Goal: Transaction & Acquisition: Obtain resource

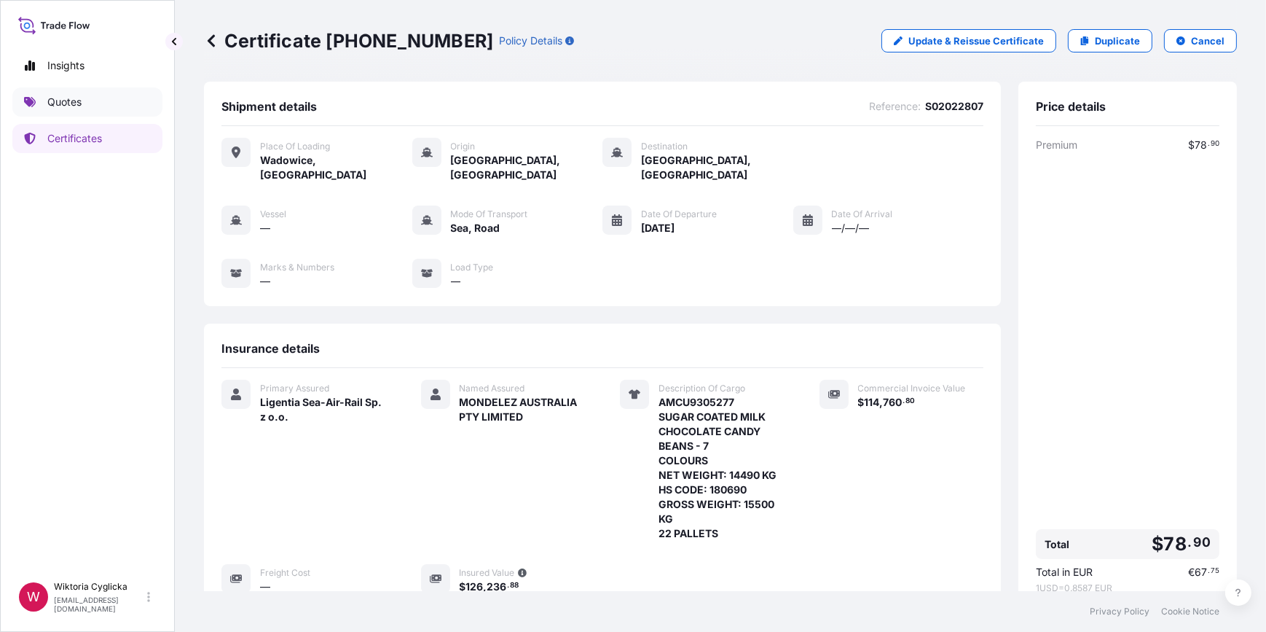
click at [84, 98] on link "Quotes" at bounding box center [87, 101] width 150 height 29
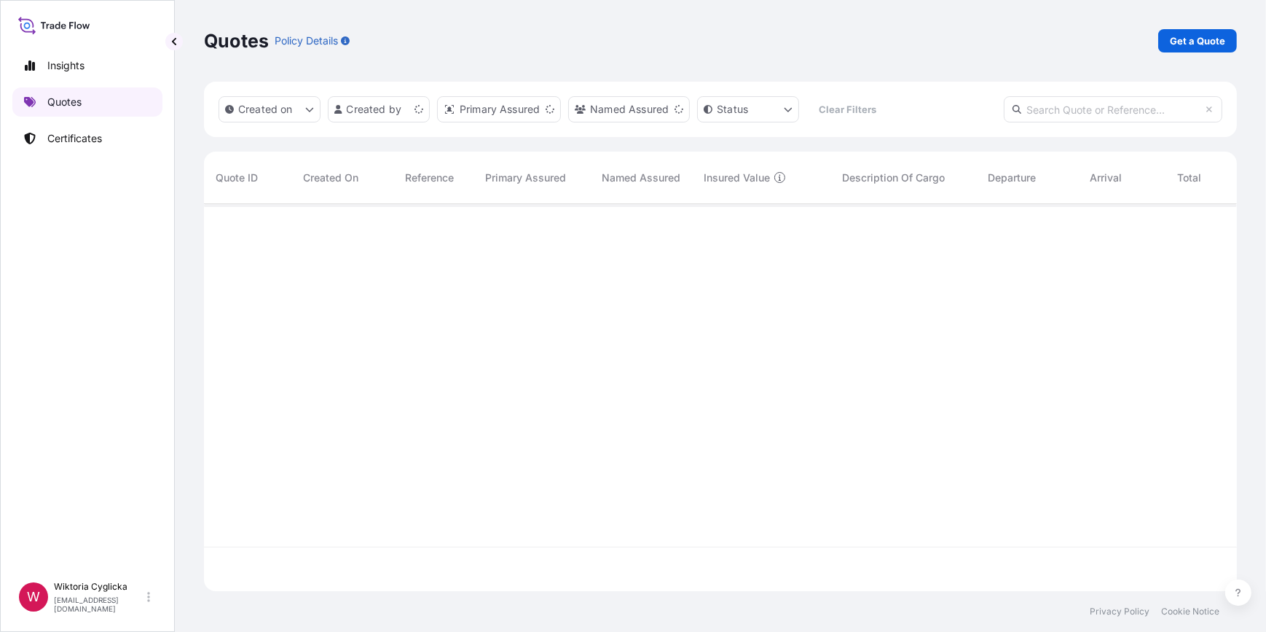
scroll to position [385, 1023]
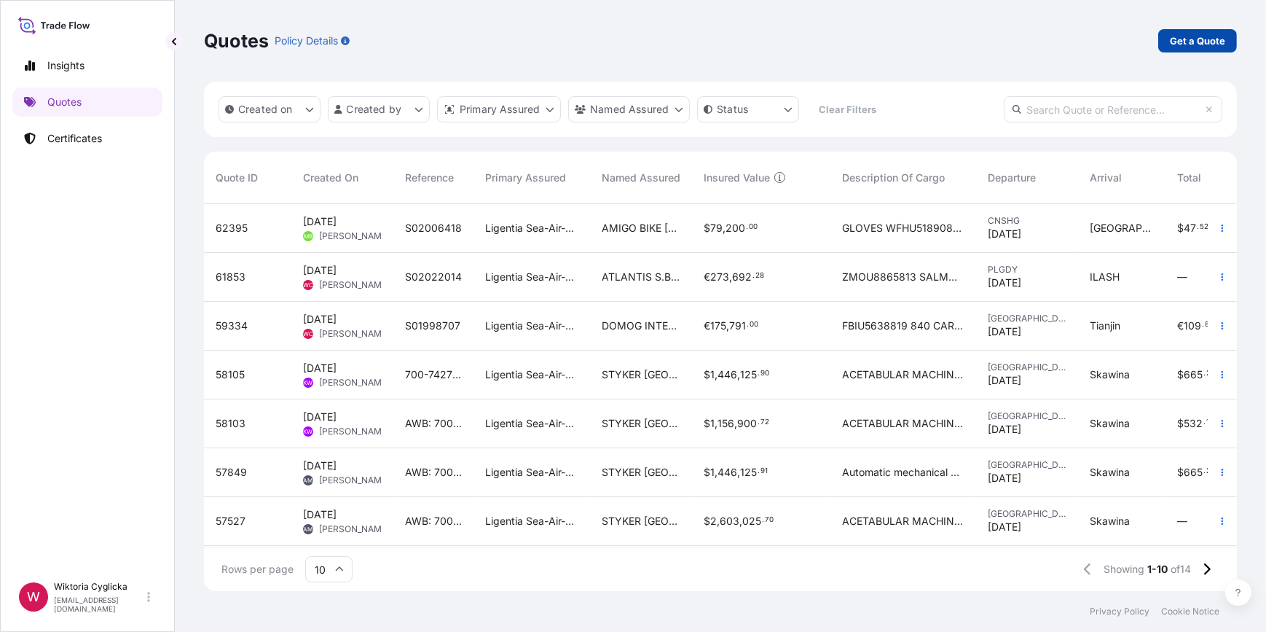
click at [1197, 40] on p "Get a Quote" at bounding box center [1197, 41] width 55 height 15
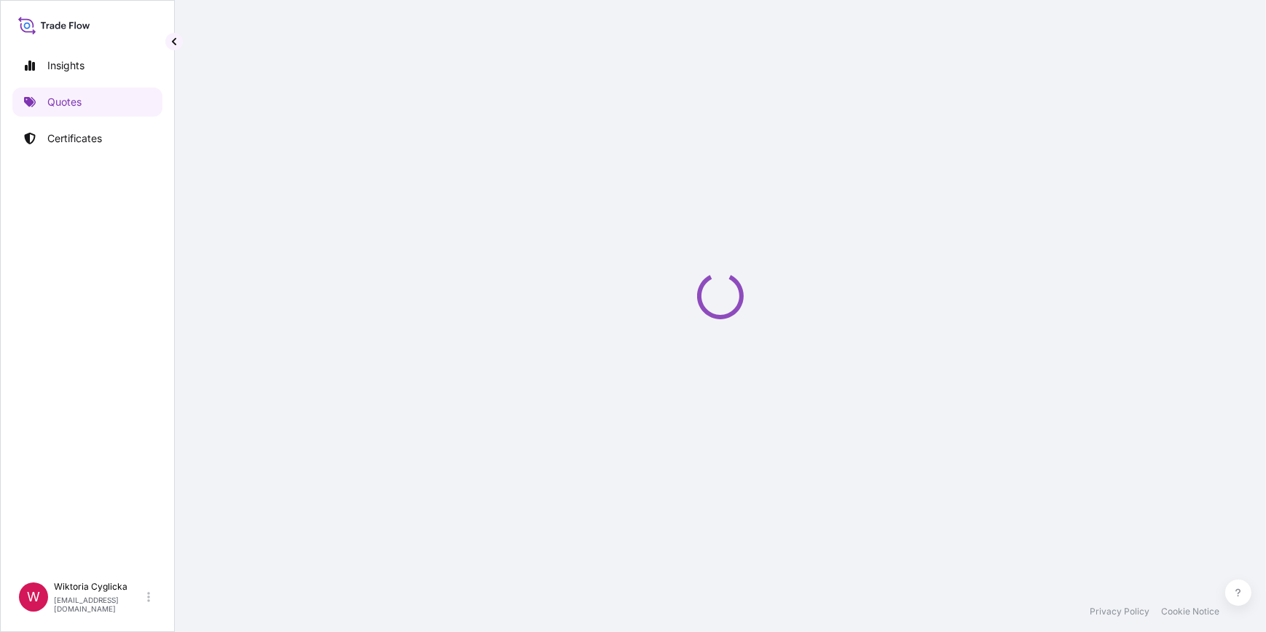
select select "Road / [GEOGRAPHIC_DATA]"
select select "Sea"
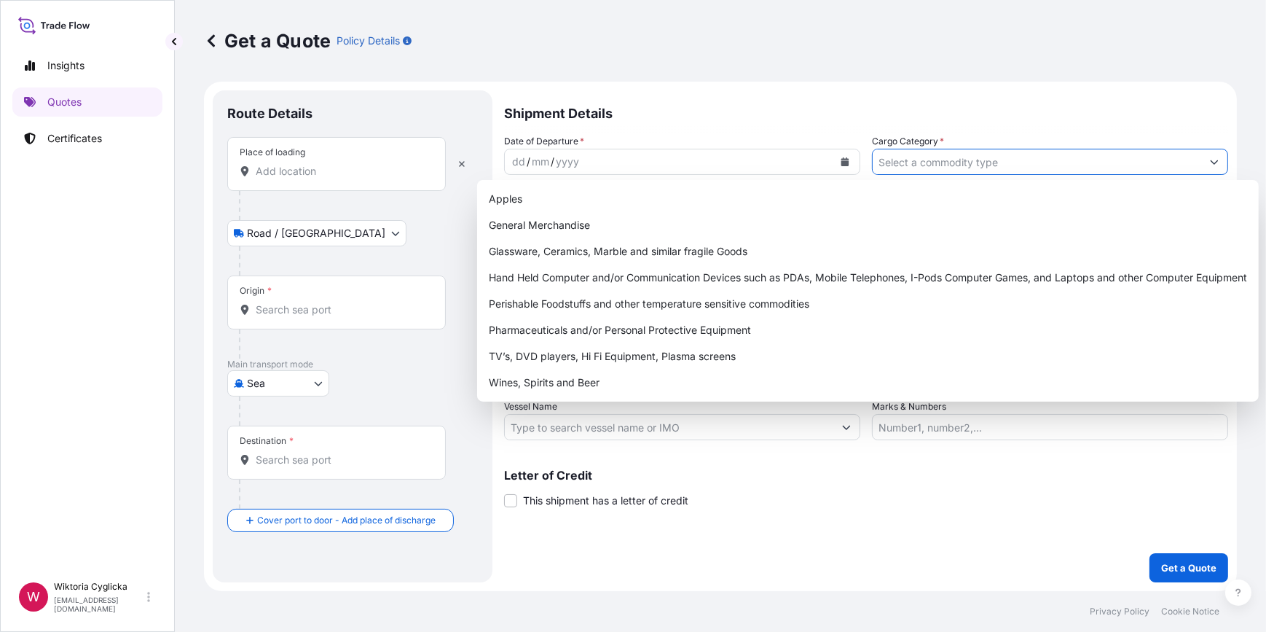
click at [955, 157] on input "Cargo Category *" at bounding box center [1037, 162] width 329 height 26
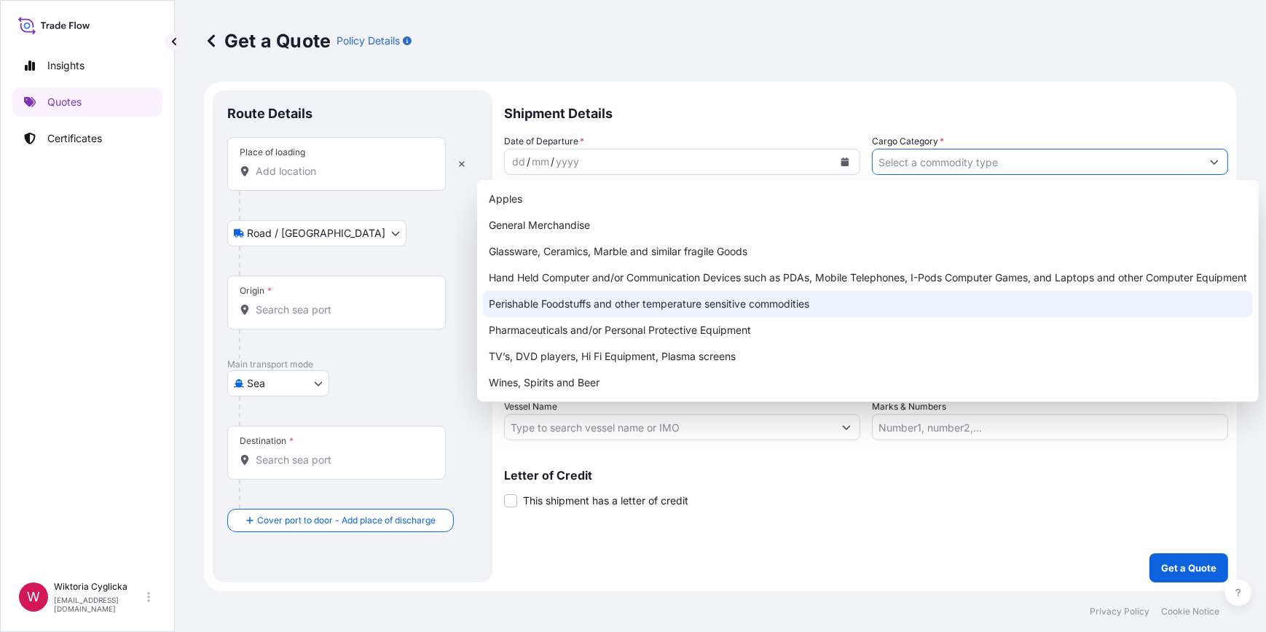
click at [587, 302] on div "Perishable Foodstuffs and other temperature sensitive commodities" at bounding box center [868, 304] width 770 height 26
type input "Perishable Foodstuffs and other temperature sensitive commodities"
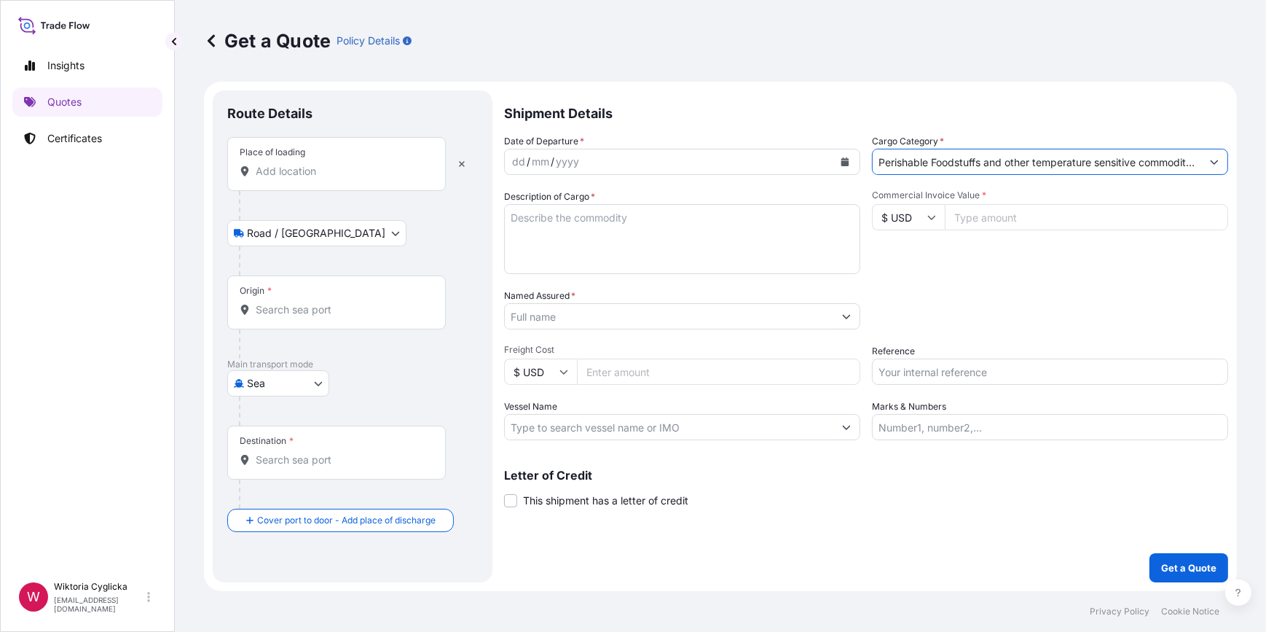
click at [904, 375] on input "Reference" at bounding box center [1050, 371] width 356 height 26
paste input "S02025256"
type input "S02025256"
click at [918, 332] on div "Date of Departure * dd / mm / yyyy Cargo Category * Perishable Foodstuffs and o…" at bounding box center [866, 287] width 724 height 306
click at [597, 316] on input "Named Assured *" at bounding box center [669, 316] width 329 height 26
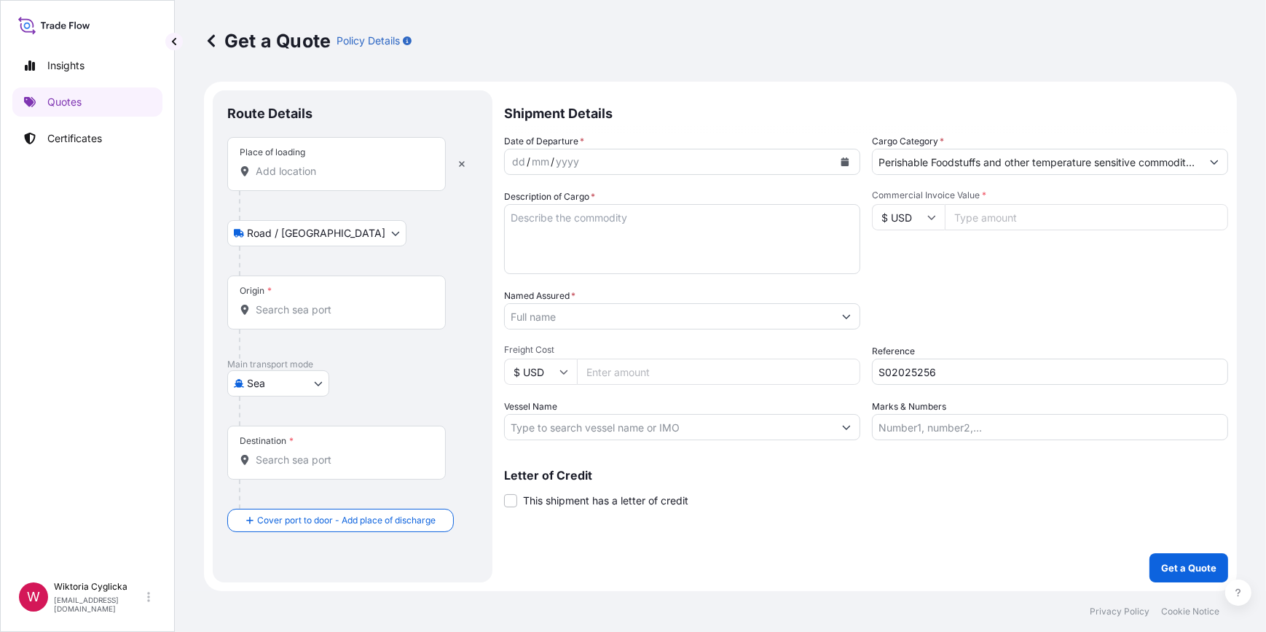
paste input "KAFU-ZAN (2024) LTD"
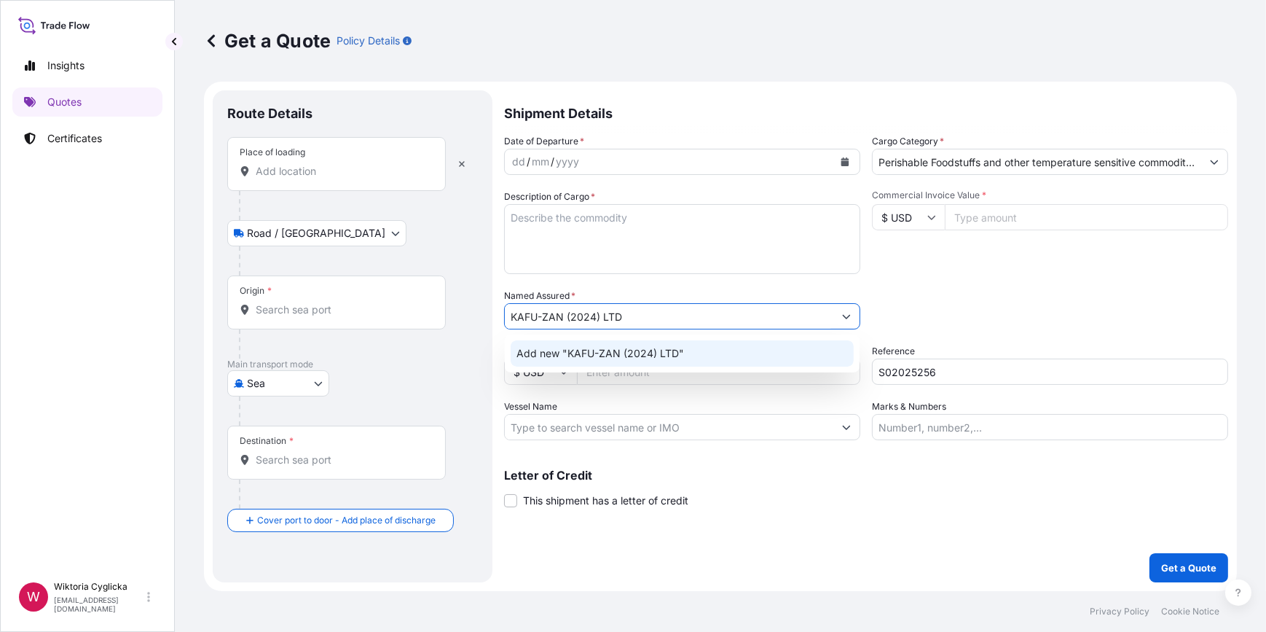
click at [578, 354] on span "Add new "KAFU-ZAN (2024) LTD"" at bounding box center [601, 353] width 168 height 15
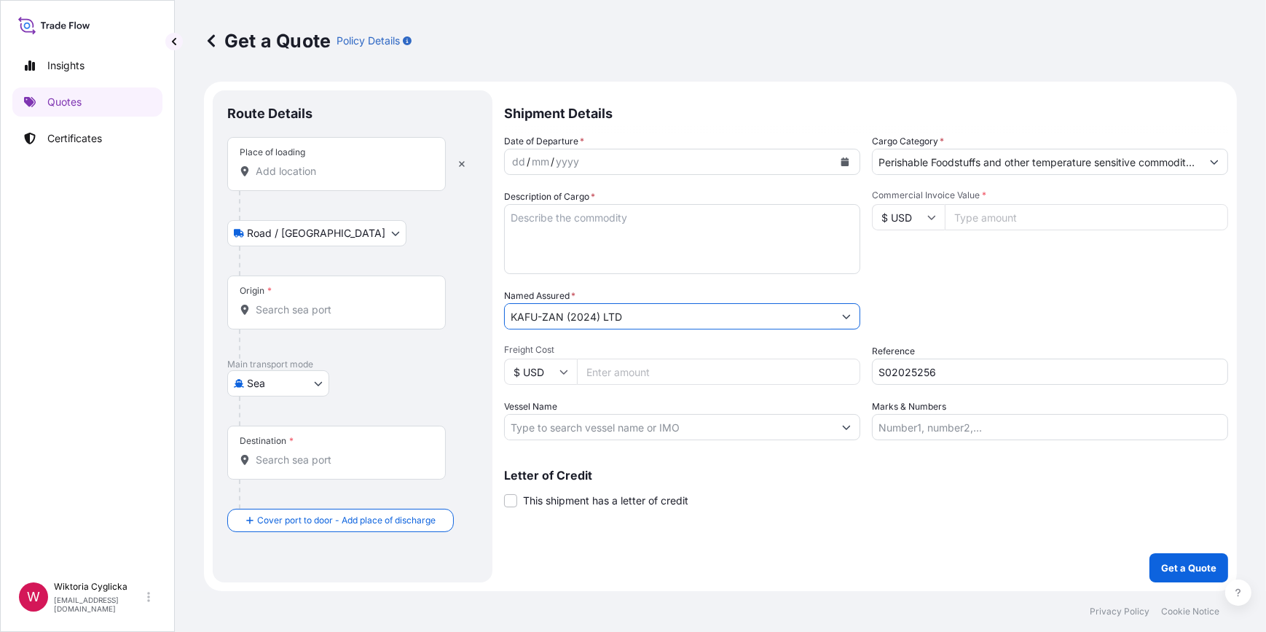
type input "KAFU-ZAN (2024) LTD"
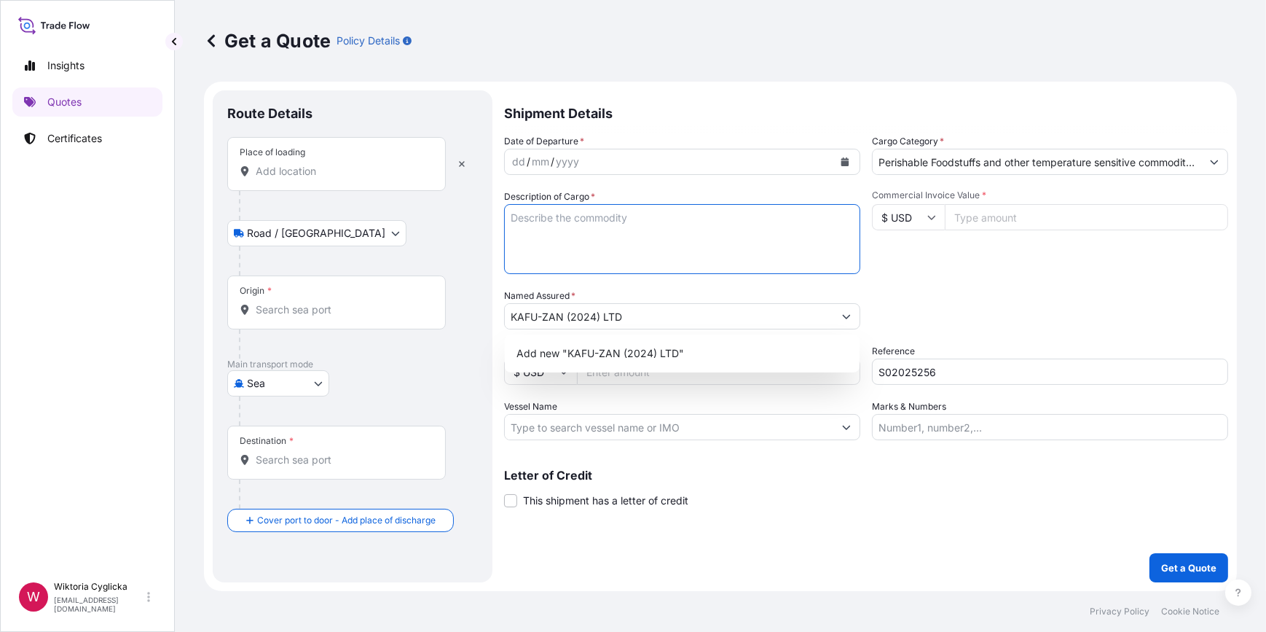
click at [668, 232] on textarea "Description of Cargo *" at bounding box center [682, 239] width 356 height 70
paste textarea "YMLU5518906"
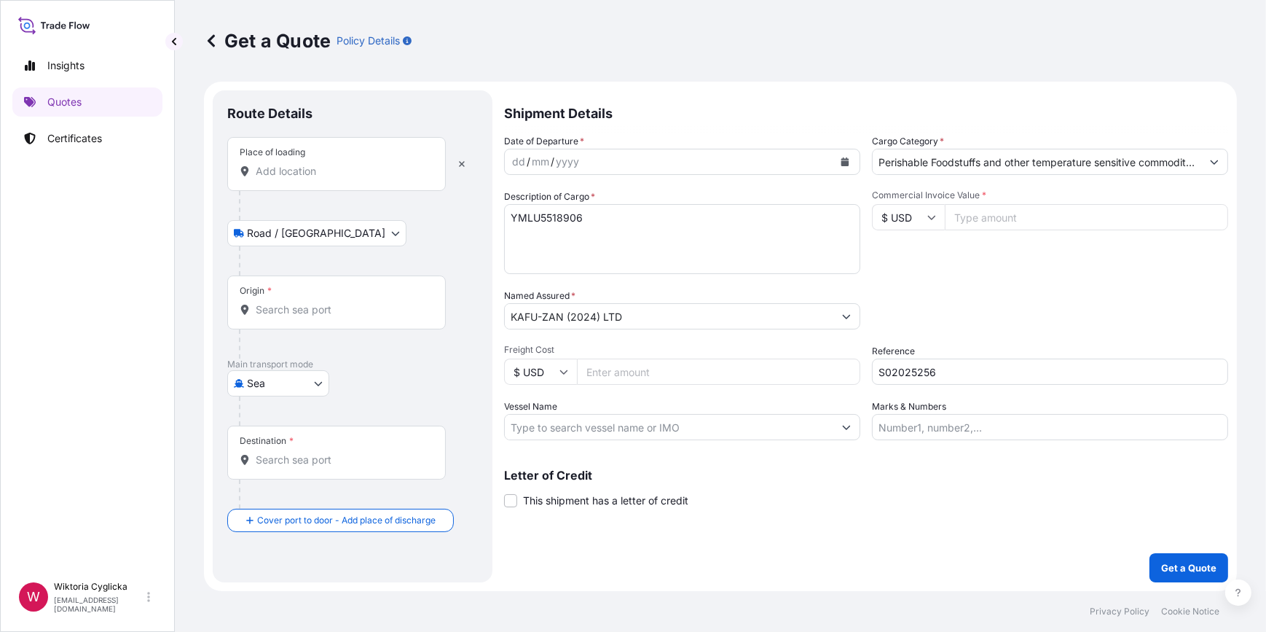
click at [662, 239] on textarea "YMLU5518906" at bounding box center [682, 239] width 356 height 70
paste textarea "SALMON FILLET TRIM C 1,8/2,2KG VAC SALMON PORTIONS SKIN ON IQF 180/200g 3% NC S…"
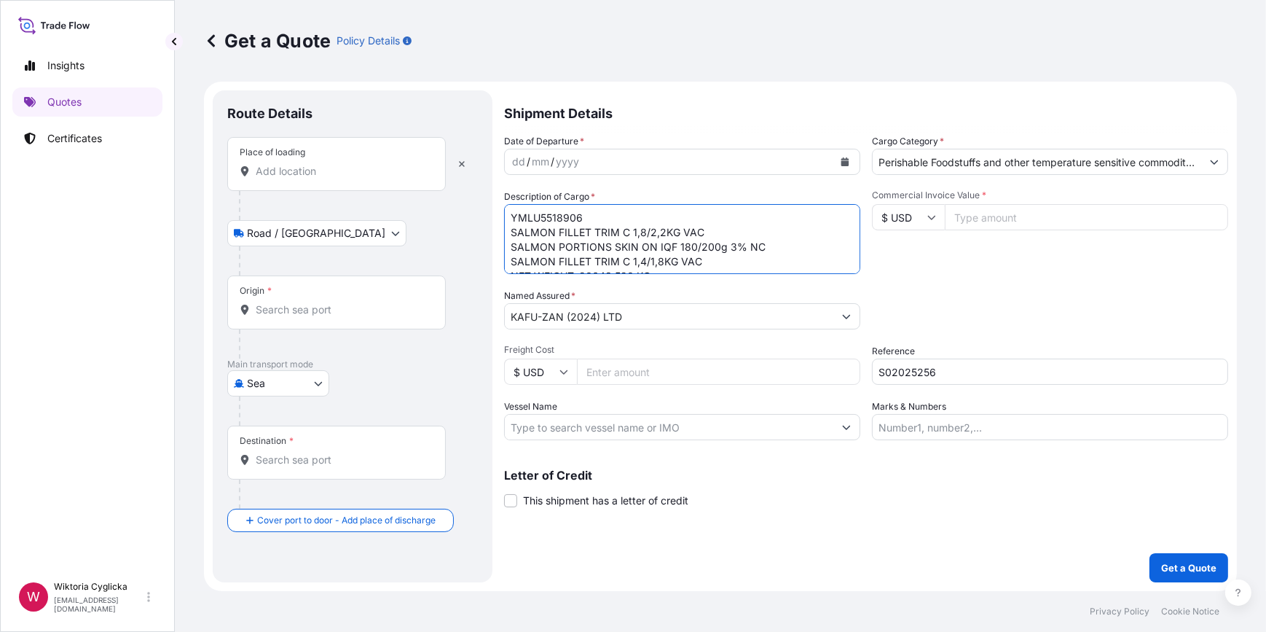
scroll to position [37, 0]
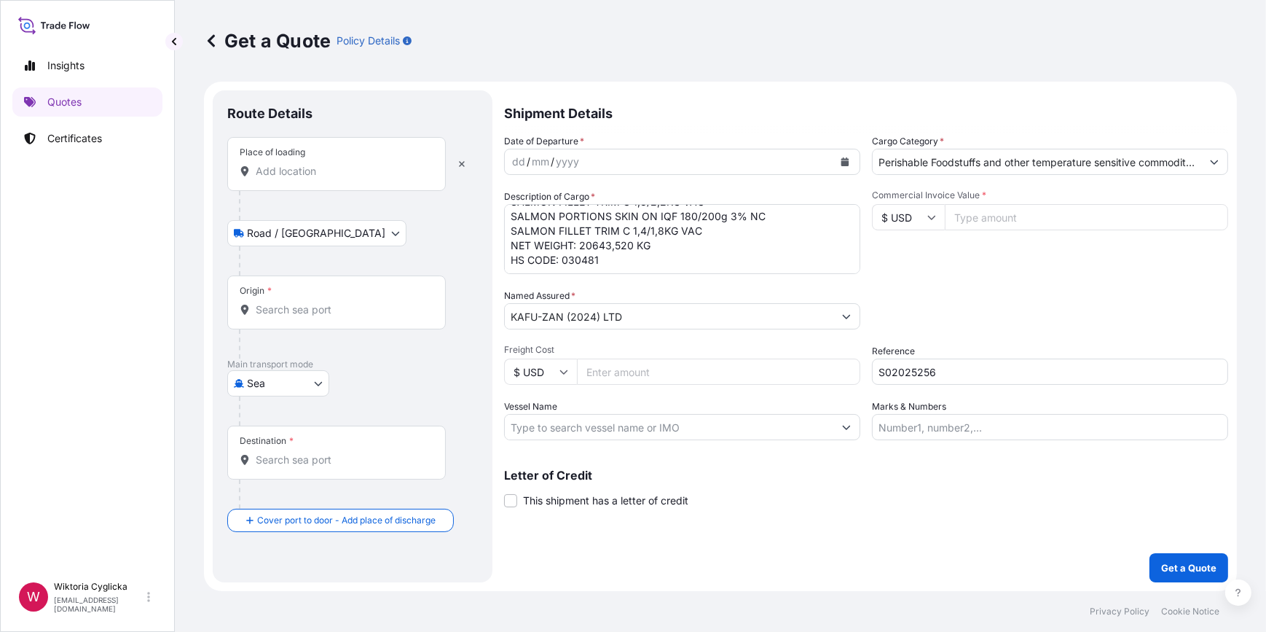
click at [627, 258] on textarea "YMLU5518906 SALMON FILLET TRIM C 1,8/2,2KG VAC SALMON PORTIONS SKIN ON IQF 180/…" at bounding box center [682, 239] width 356 height 70
paste textarea "GROSS WEIGHT: 21987,52 KG QUANTITY: 1920 BOXES"
drag, startPoint x: 567, startPoint y: 255, endPoint x: 470, endPoint y: 251, distance: 97.0
click at [470, 251] on form "Route Details Place of loading Road / Inland Road / Inland Origin * Main transp…" at bounding box center [720, 336] width 1033 height 509
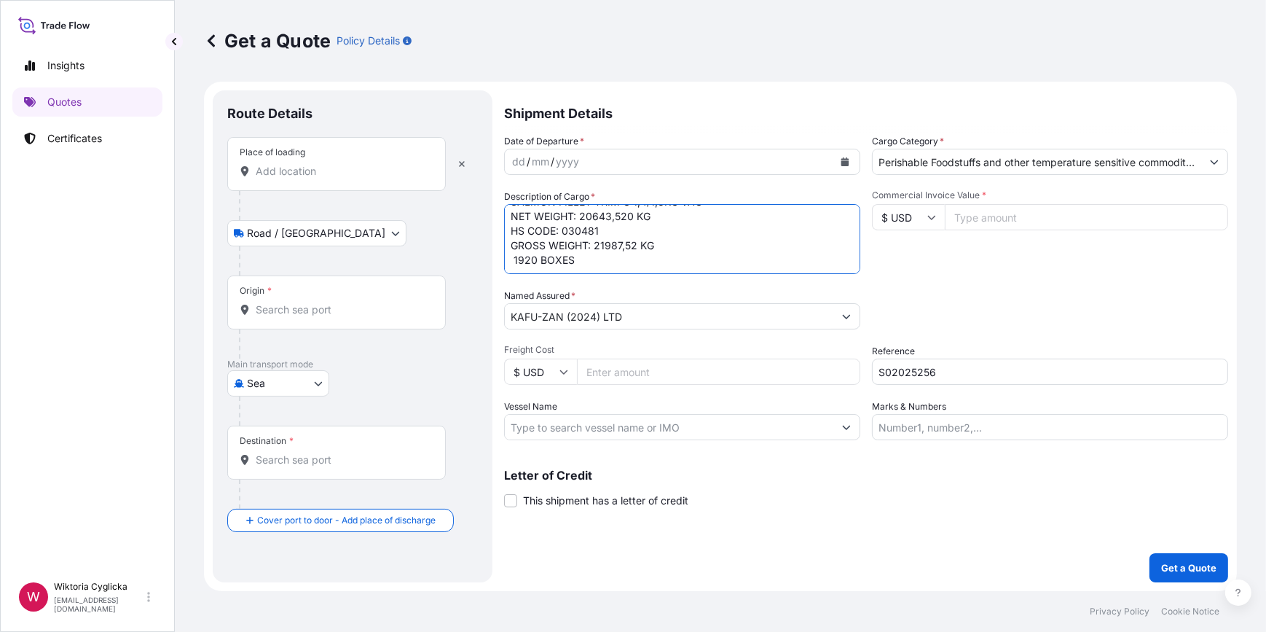
click at [533, 265] on textarea "YMLU5518906 SALMON FILLET TRIM C 1,8/2,2KG VAC SALMON PORTIONS SKIN ON IQF 180/…" at bounding box center [682, 239] width 356 height 70
click at [509, 254] on textarea "YMLU5518906 SALMON FILLET TRIM C 1,8/2,2KG VAC SALMON PORTIONS SKIN ON IQF 180/…" at bounding box center [682, 239] width 356 height 70
click at [514, 250] on textarea "YMLU5518906 SALMON FILLET TRIM C 1,8/2,2KG VAC SALMON PORTIONS SKIN ON IQF 180/…" at bounding box center [682, 239] width 356 height 70
type textarea "YMLU5518906 SALMON FILLET TRIM C 1,8/2,2KG VAC SALMON PORTIONS SKIN ON IQF 180/…"
click at [979, 301] on div "Packing Category Type to search a container mode Please select a primary mode o…" at bounding box center [1050, 309] width 356 height 41
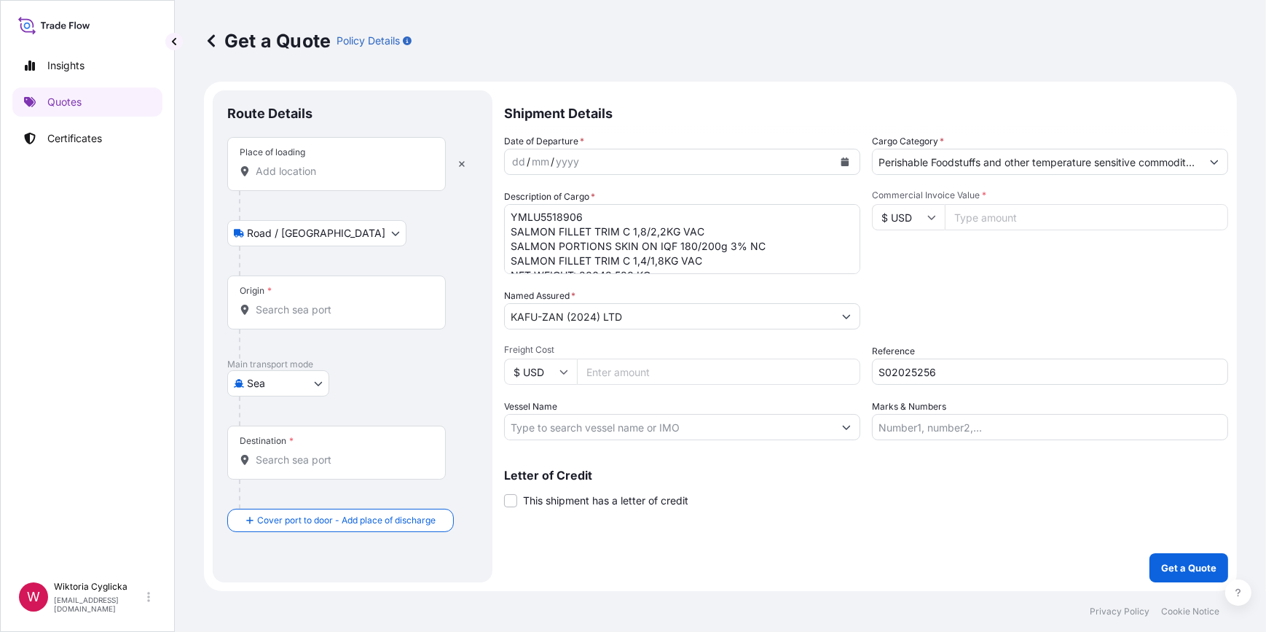
scroll to position [0, 0]
click at [853, 157] on button "Calendar" at bounding box center [845, 161] width 23 height 23
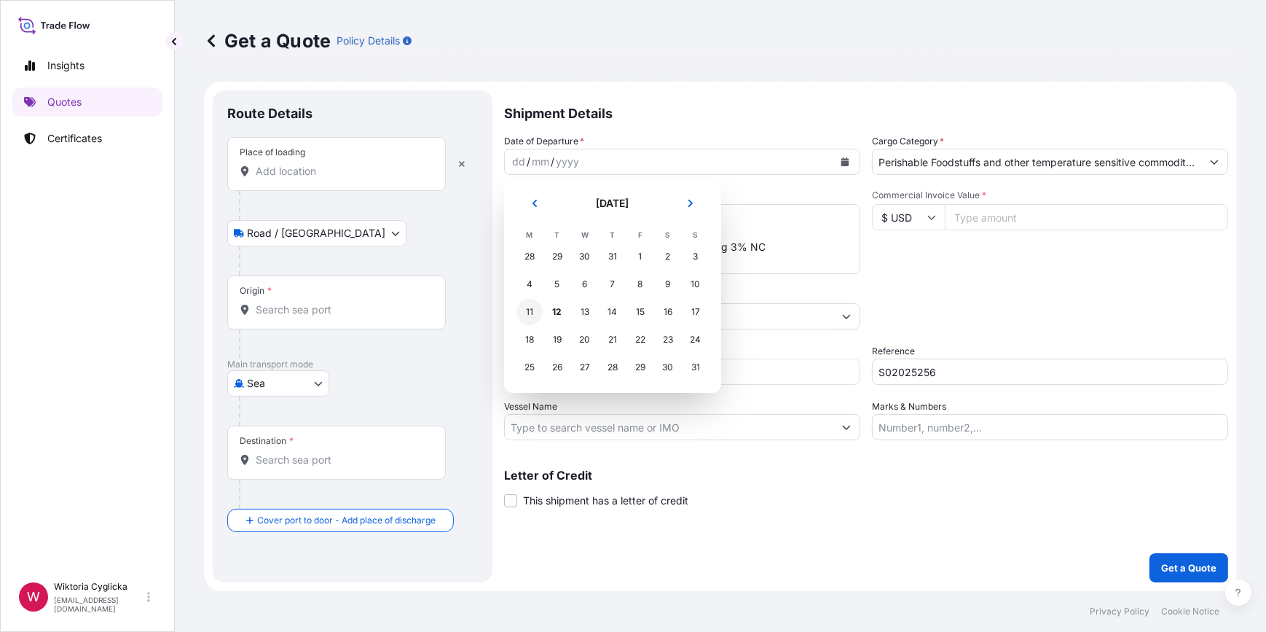
click at [530, 310] on div "11" at bounding box center [530, 312] width 26 height 26
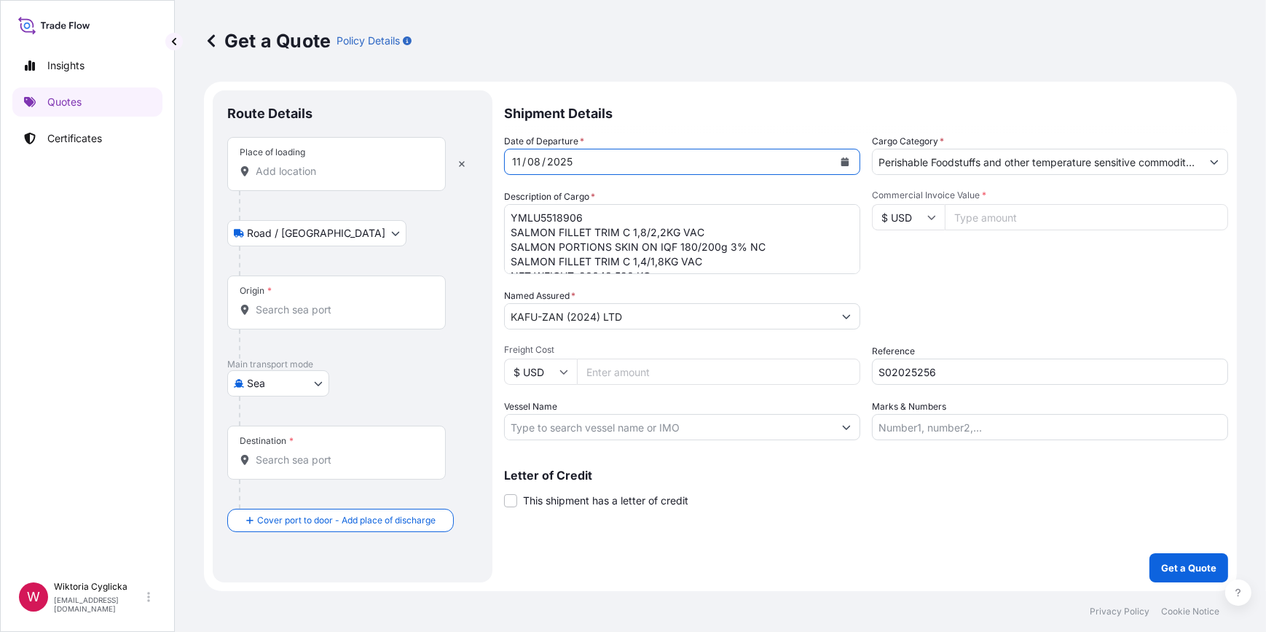
click at [367, 176] on input "Place of loading" at bounding box center [342, 171] width 172 height 15
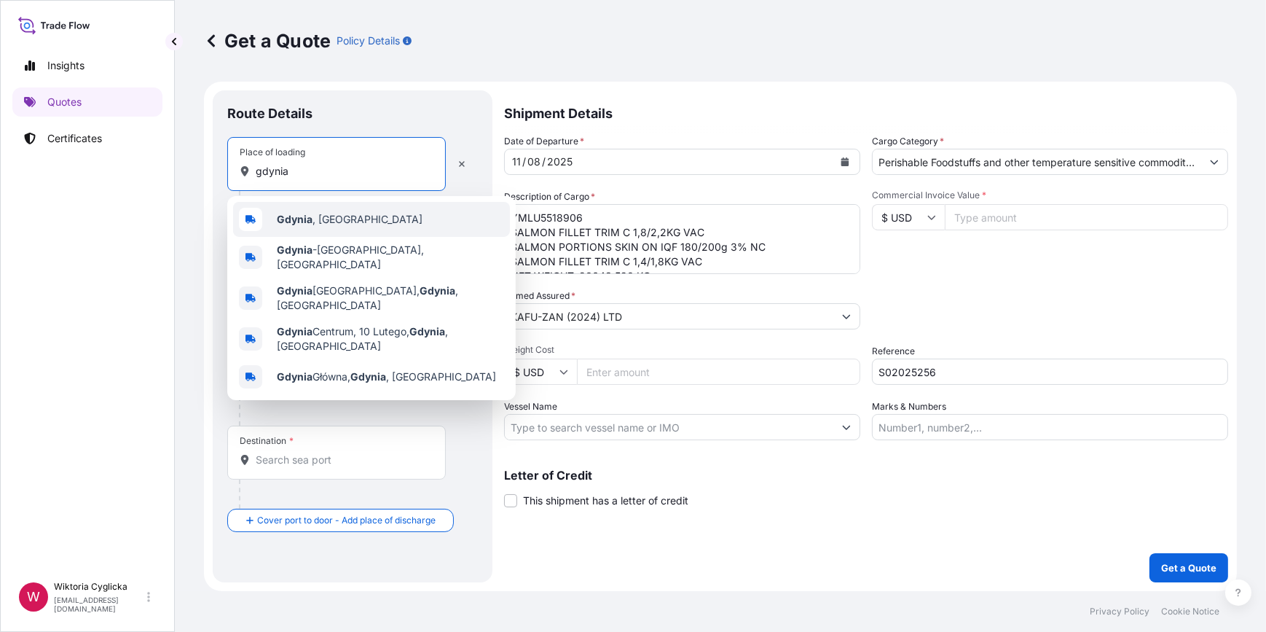
click at [313, 214] on span "[GEOGRAPHIC_DATA] , [GEOGRAPHIC_DATA]" at bounding box center [350, 219] width 146 height 15
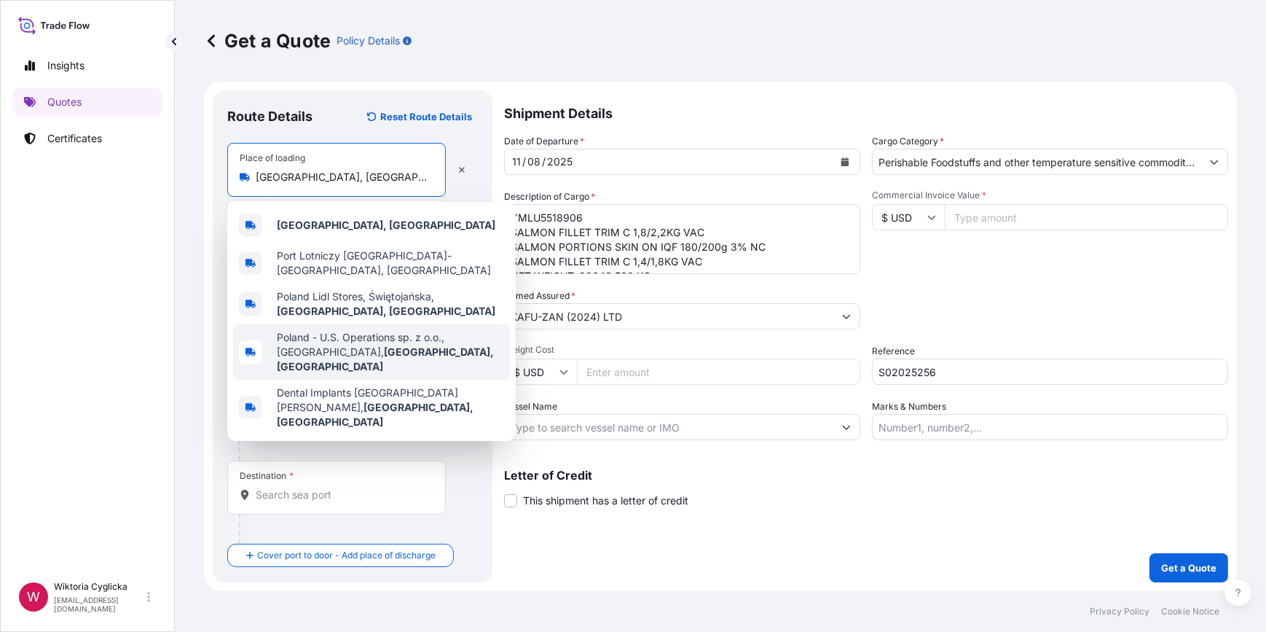
click at [281, 338] on span "Poland - U.S. Operations sp. z o.o., [GEOGRAPHIC_DATA], [GEOGRAPHIC_DATA], [GEO…" at bounding box center [390, 352] width 227 height 44
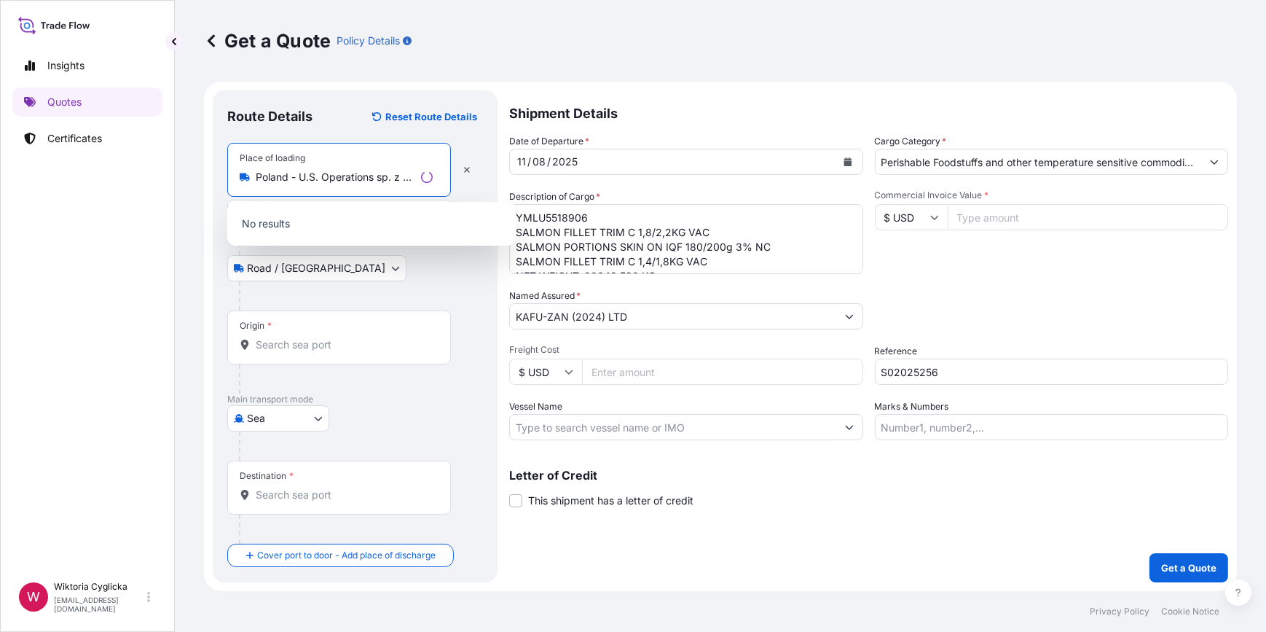
scroll to position [0, 183]
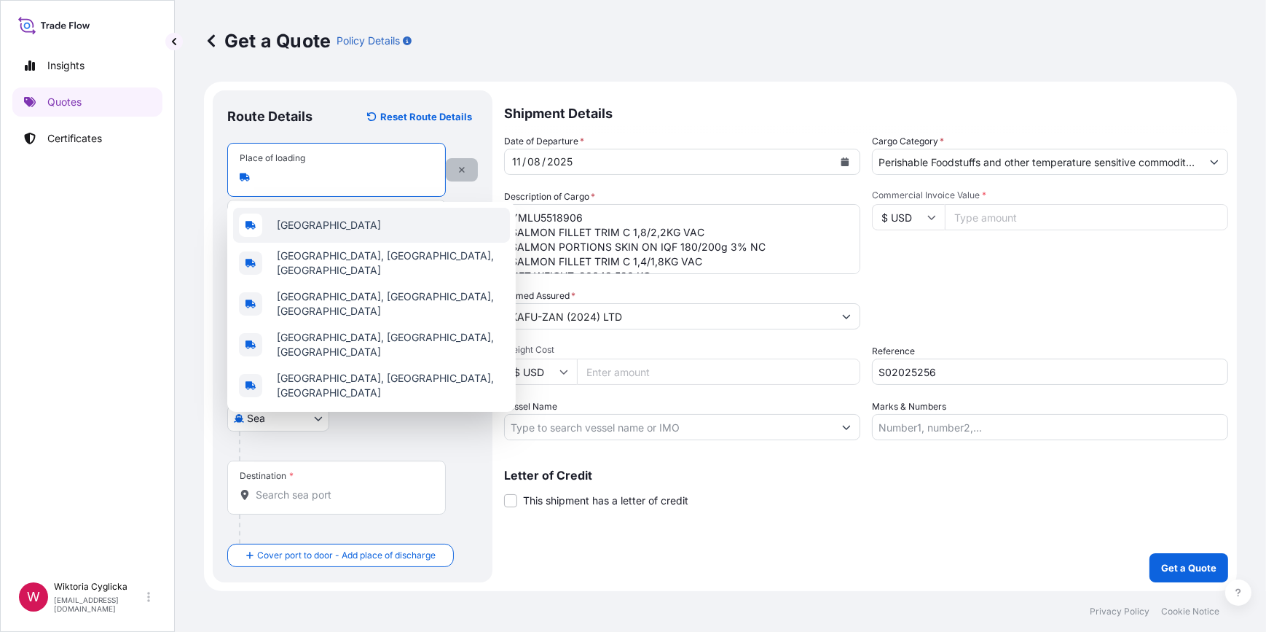
type input "Poland - U.S. Operations sp. z o.o., [GEOGRAPHIC_DATA], [GEOGRAPHIC_DATA], [GEO…"
click at [463, 168] on icon "button" at bounding box center [462, 170] width 6 height 6
select select "Road / [GEOGRAPHIC_DATA]"
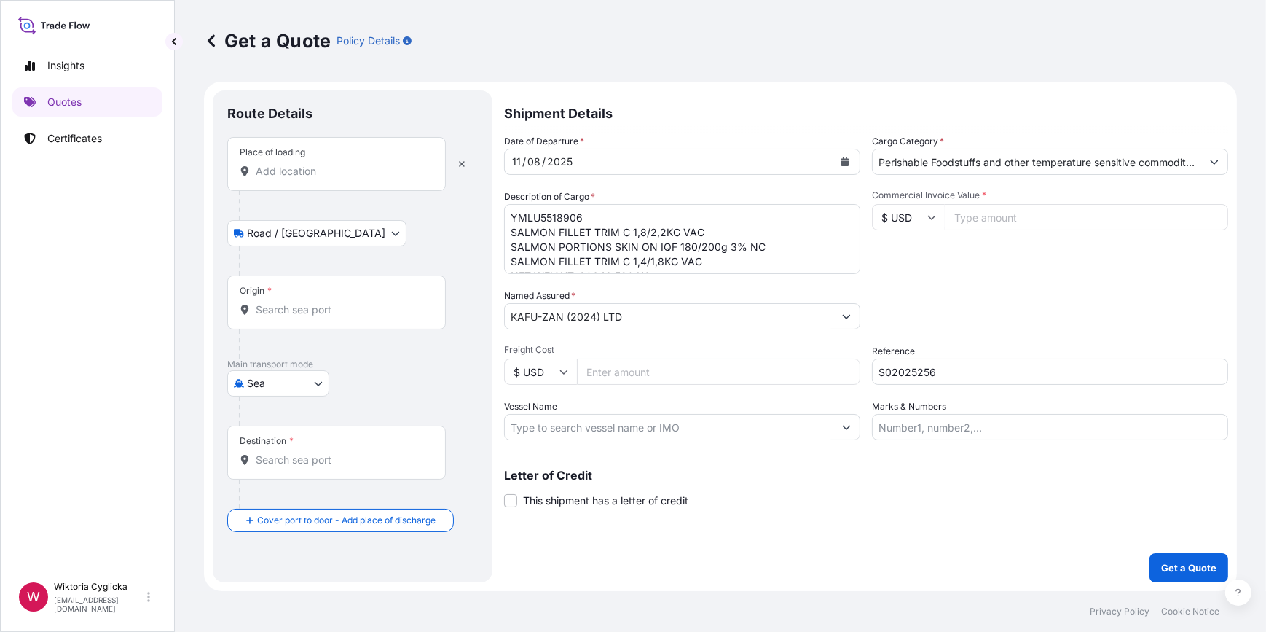
click at [335, 182] on div "Place of loading" at bounding box center [336, 164] width 219 height 54
click at [335, 179] on input "Place of loading" at bounding box center [342, 171] width 172 height 15
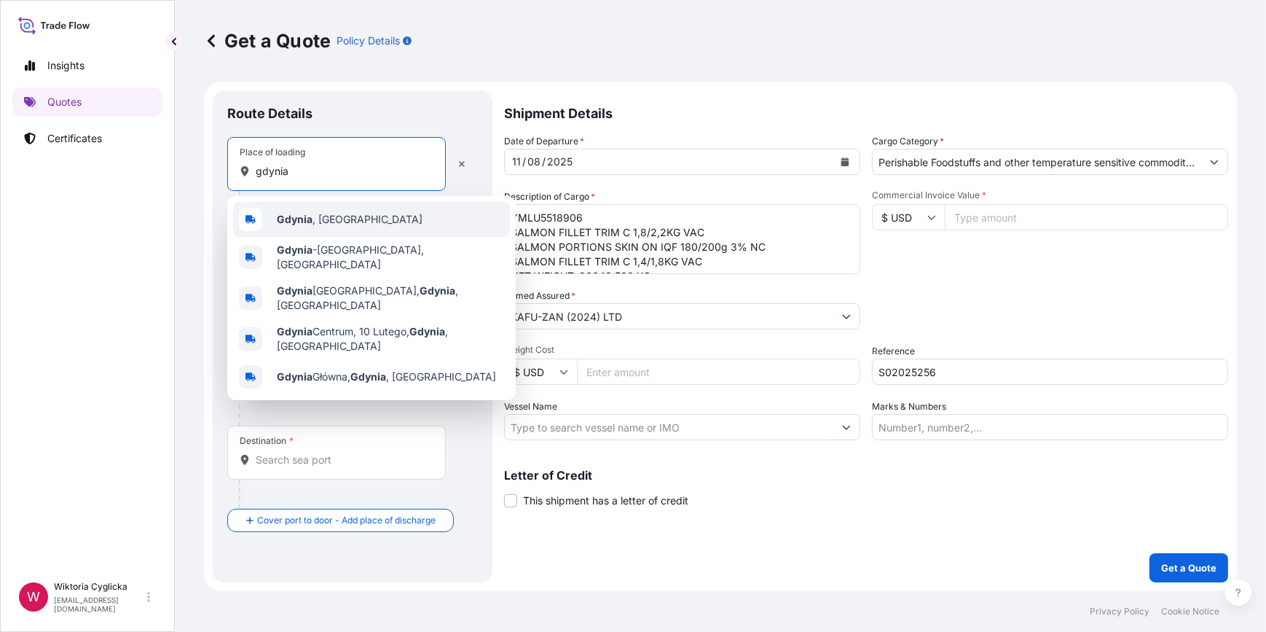
click at [297, 218] on b "Gdynia" at bounding box center [295, 219] width 36 height 12
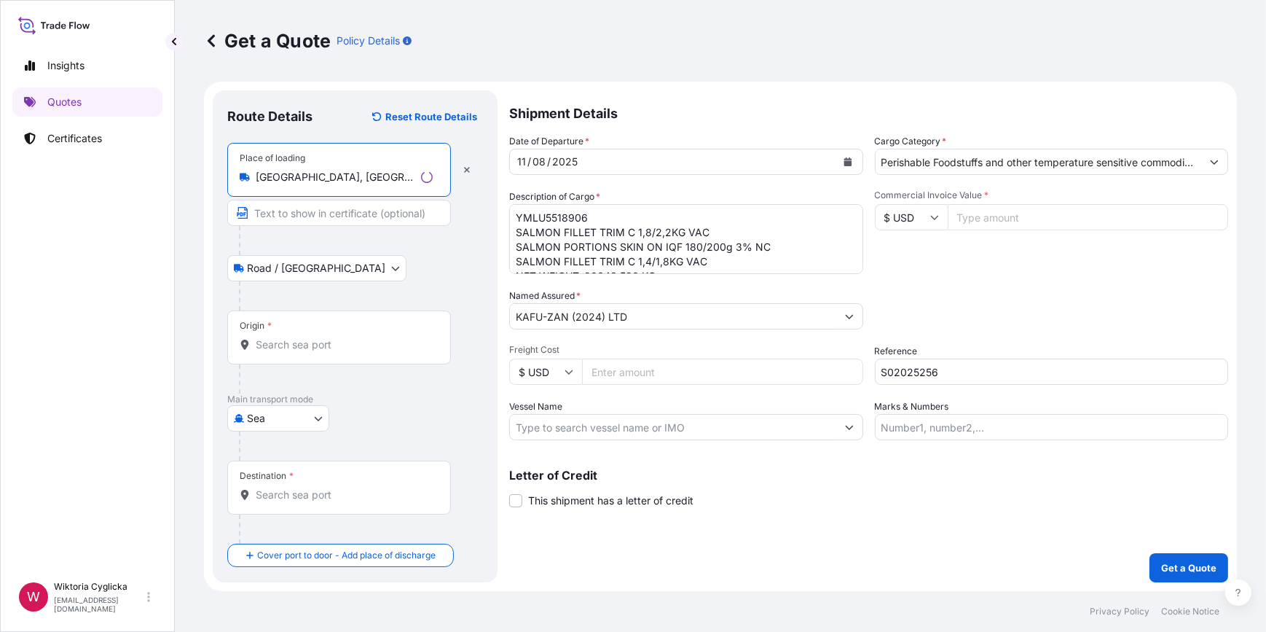
type input "[GEOGRAPHIC_DATA], [GEOGRAPHIC_DATA]"
click at [298, 346] on input "Origin *" at bounding box center [344, 344] width 177 height 15
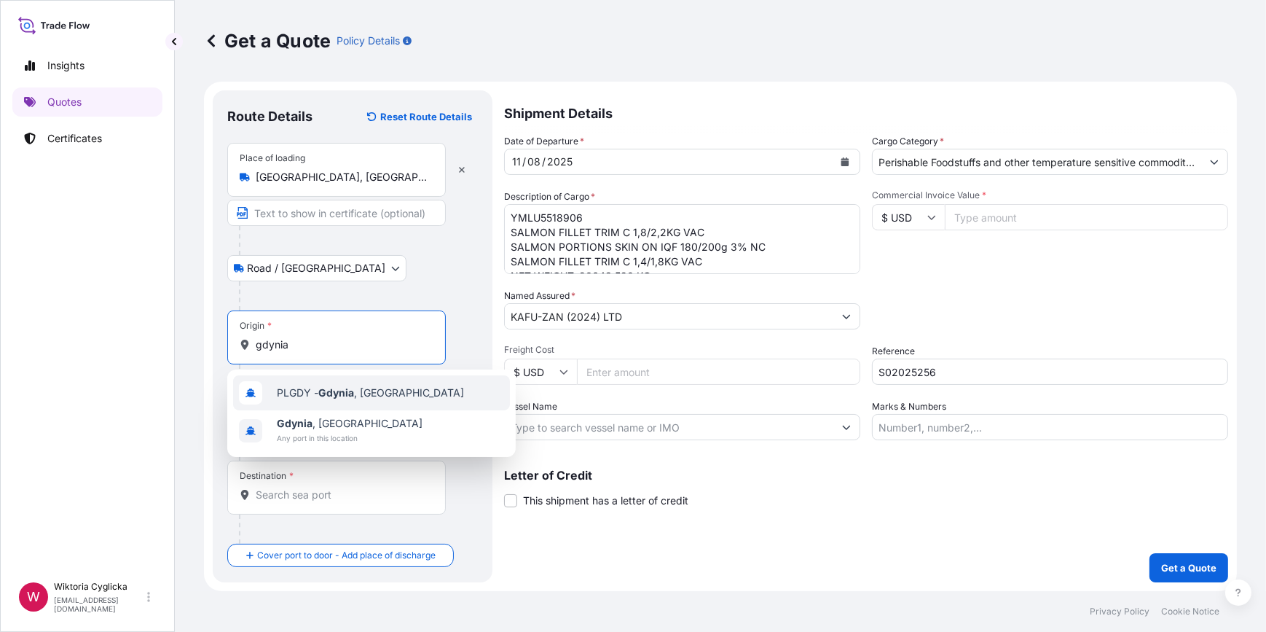
click at [313, 388] on span "PLGDY - [GEOGRAPHIC_DATA] , [GEOGRAPHIC_DATA]" at bounding box center [370, 392] width 187 height 15
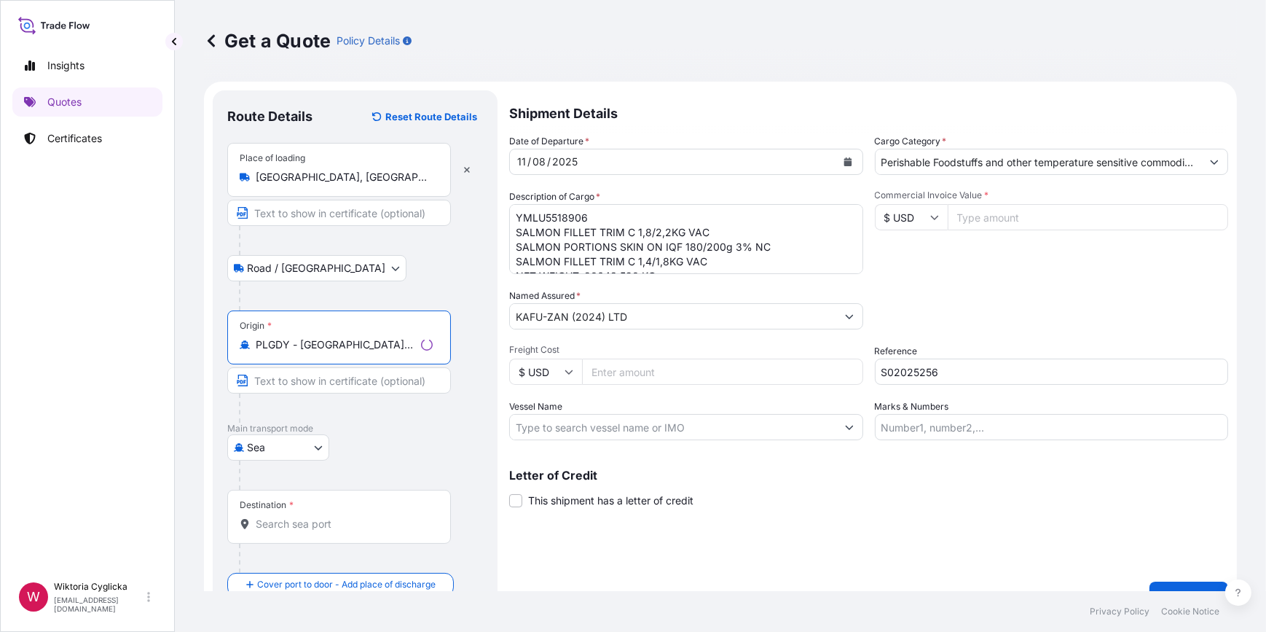
type input "PLGDY - [GEOGRAPHIC_DATA], [GEOGRAPHIC_DATA]"
click at [297, 528] on input "Destination *" at bounding box center [344, 524] width 177 height 15
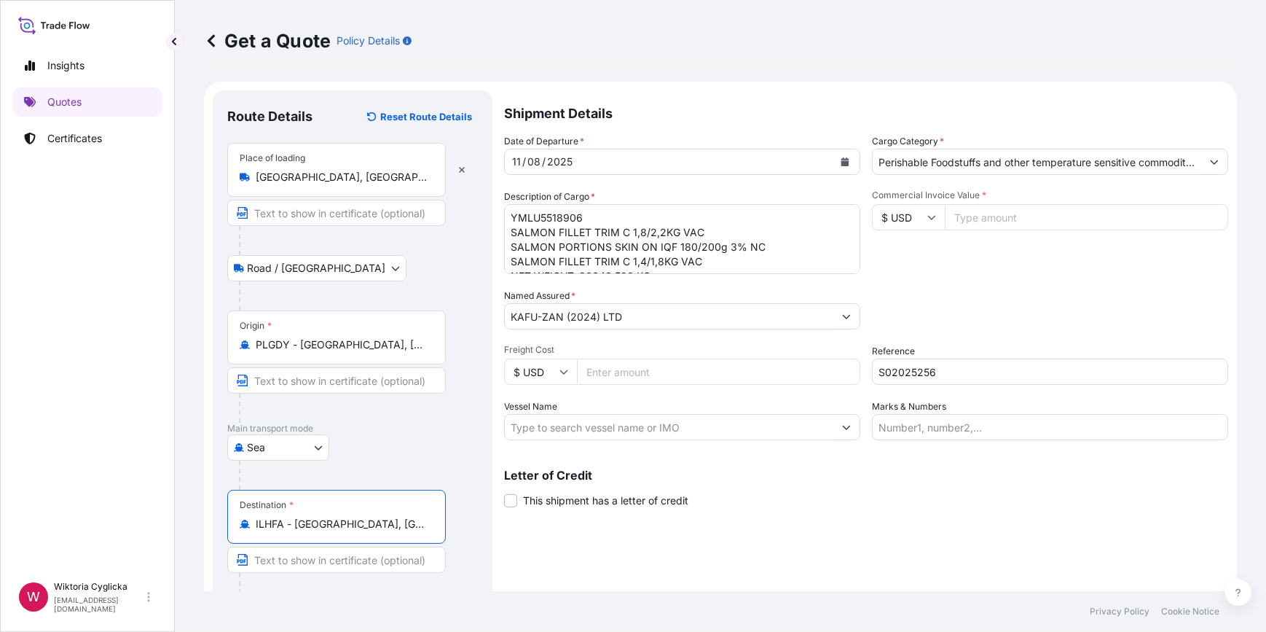
type input "ILHFA - [GEOGRAPHIC_DATA], [GEOGRAPHIC_DATA]"
click at [883, 286] on div "Date of Departure * [DATE] Cargo Category * Perishable Foodstuffs and other tem…" at bounding box center [866, 287] width 724 height 306
click at [963, 219] on input "Commercial Invoice Value *" at bounding box center [1086, 217] width 283 height 26
click at [915, 211] on input "$ USD" at bounding box center [908, 217] width 73 height 26
click at [909, 245] on div "€ EUR" at bounding box center [903, 257] width 61 height 28
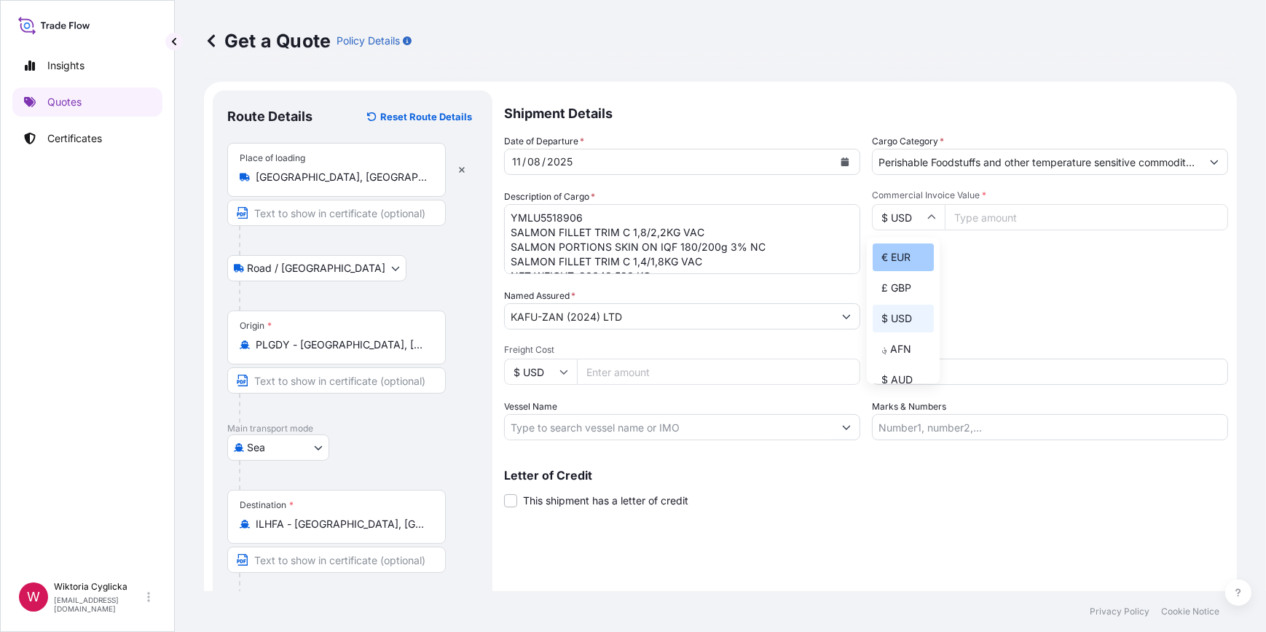
type input "€ EUR"
click at [1007, 222] on input "Commercial Invoice Value *" at bounding box center [1086, 217] width 283 height 26
type input "204155.83"
click at [991, 263] on div "Commercial Invoice Value * € EUR 204155.83" at bounding box center [1050, 231] width 356 height 85
click at [980, 270] on div "Commercial Invoice Value * € EUR 204155.83" at bounding box center [1050, 231] width 356 height 85
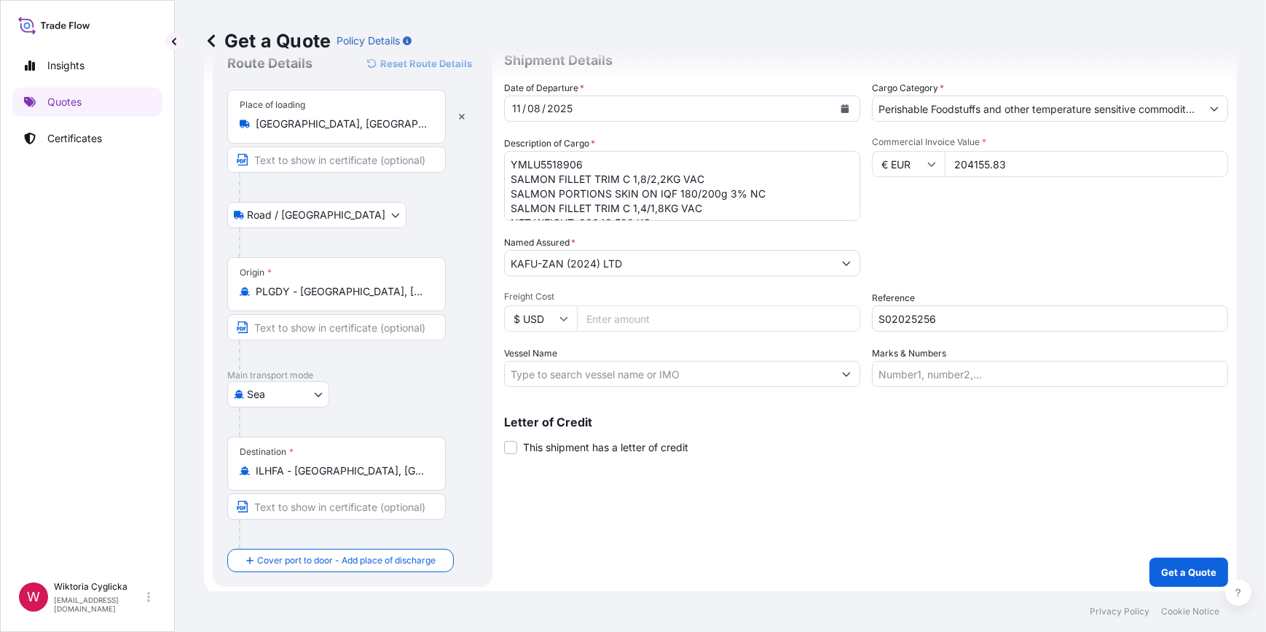
scroll to position [57, 0]
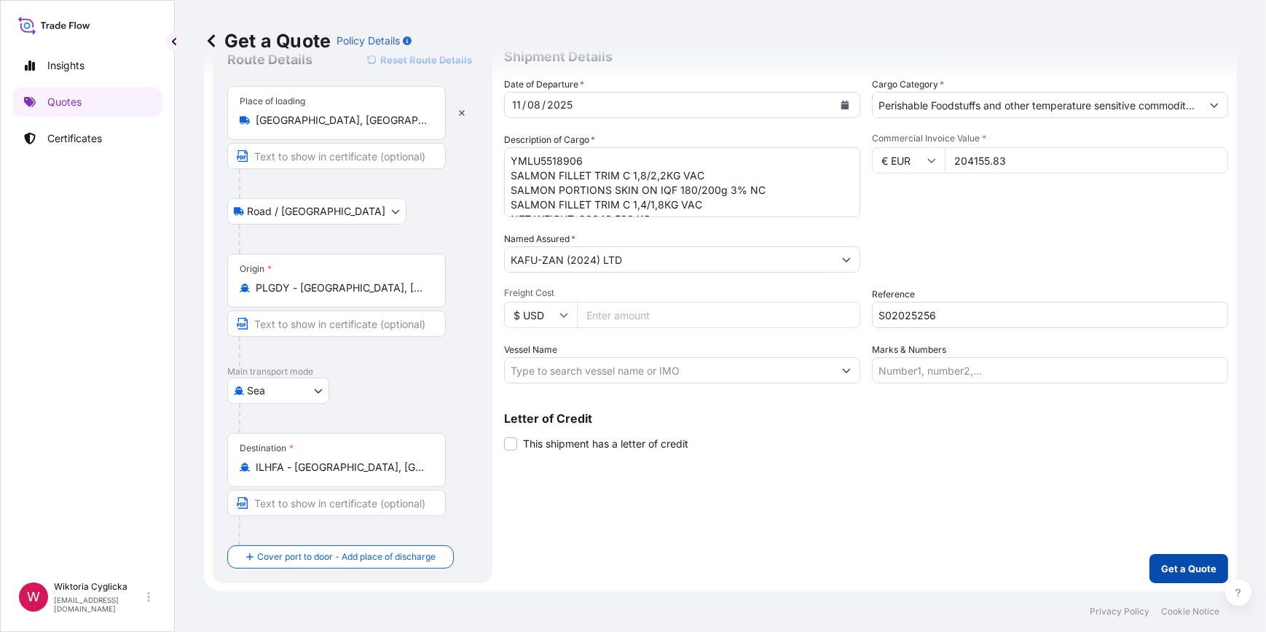
click at [1150, 563] on button "Get a Quote" at bounding box center [1189, 568] width 79 height 29
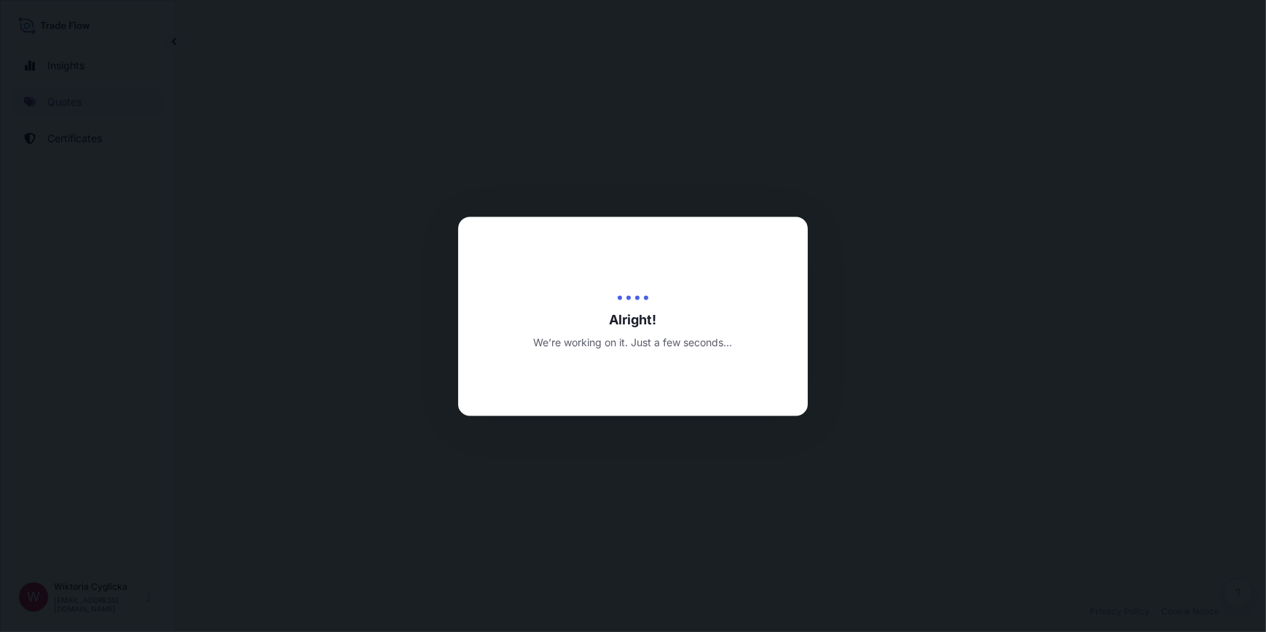
select select "Road / [GEOGRAPHIC_DATA]"
select select "Sea"
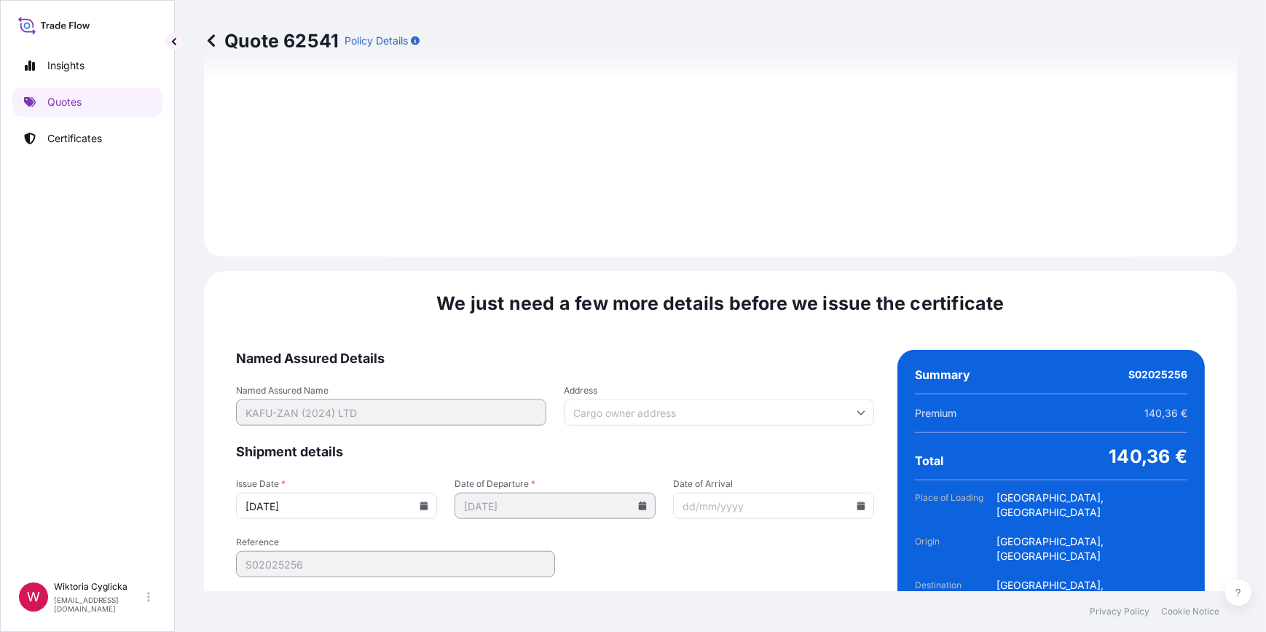
scroll to position [1743, 0]
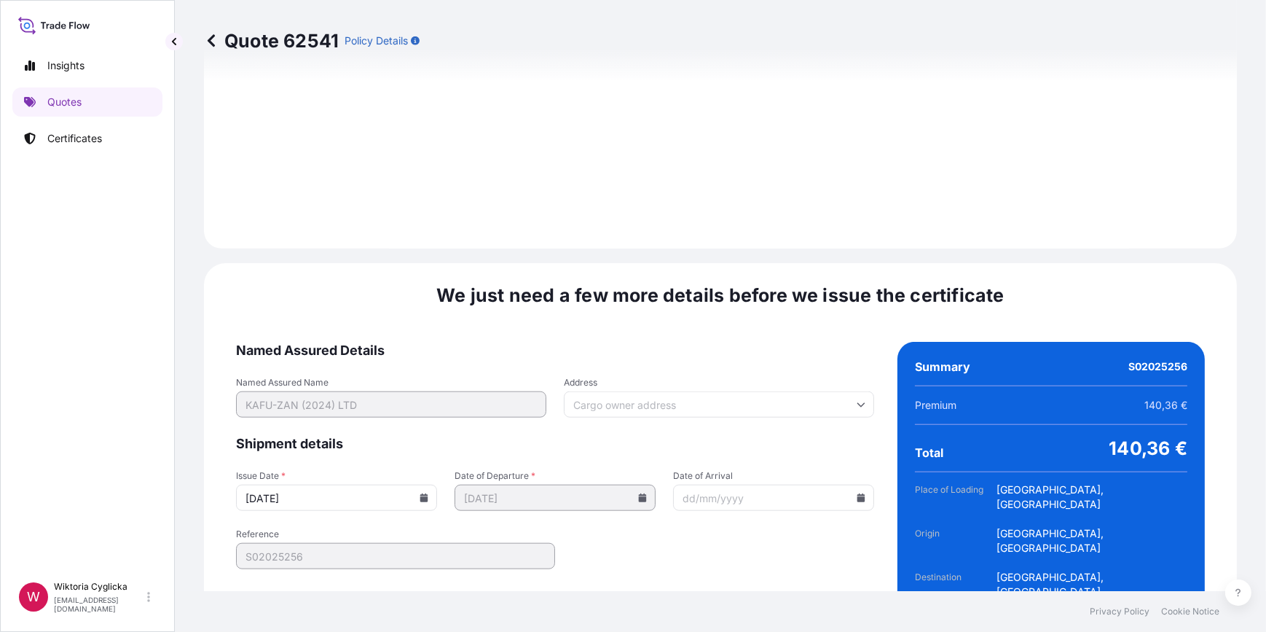
click at [440, 470] on div "Issue Date * [DATE] Date of Departure * [DATE] Date of Arrival" at bounding box center [555, 490] width 638 height 41
click at [425, 493] on icon at bounding box center [424, 497] width 9 height 9
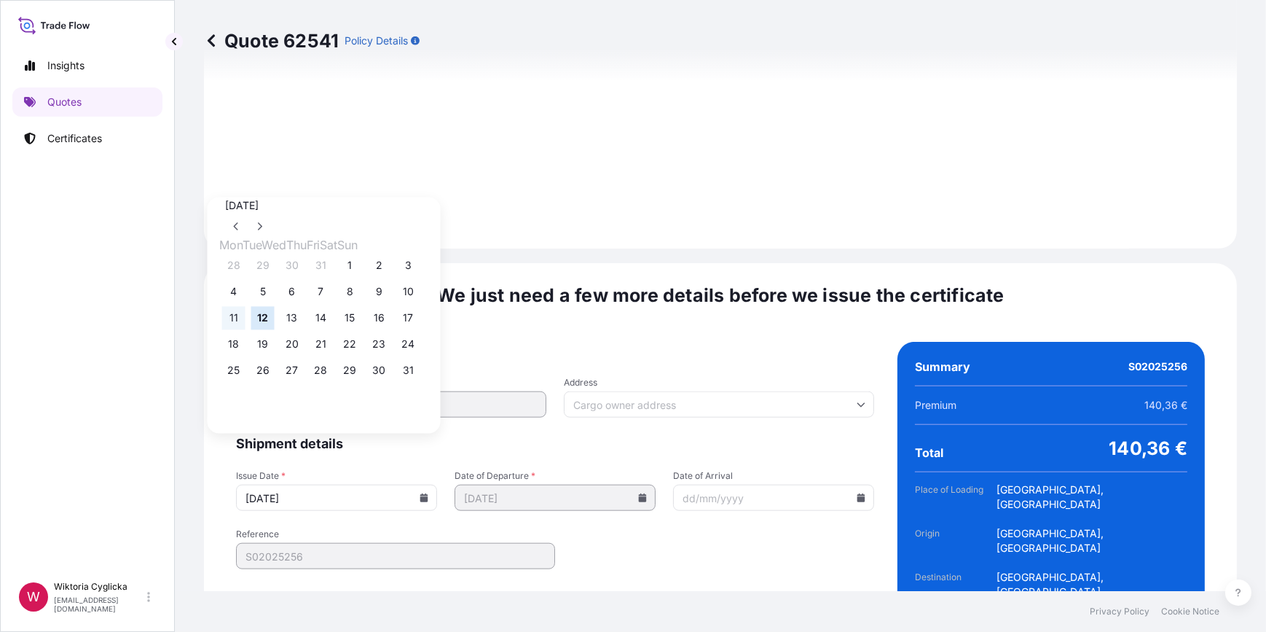
click at [232, 318] on button "11" at bounding box center [233, 317] width 23 height 23
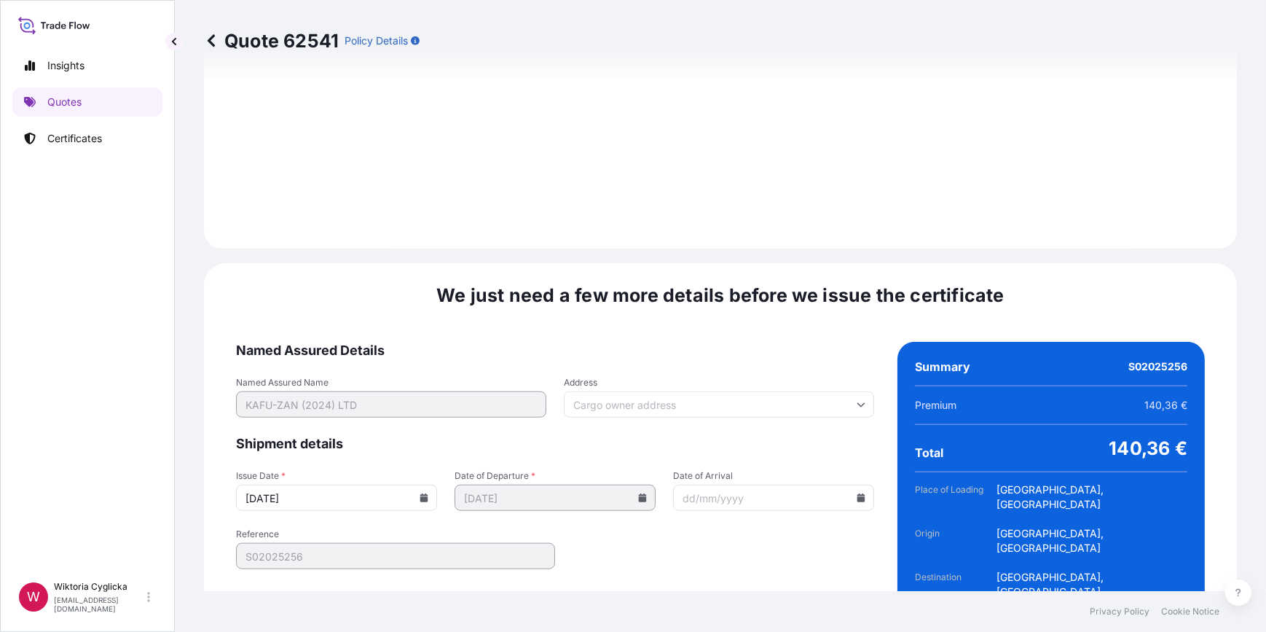
type input "[DATE]"
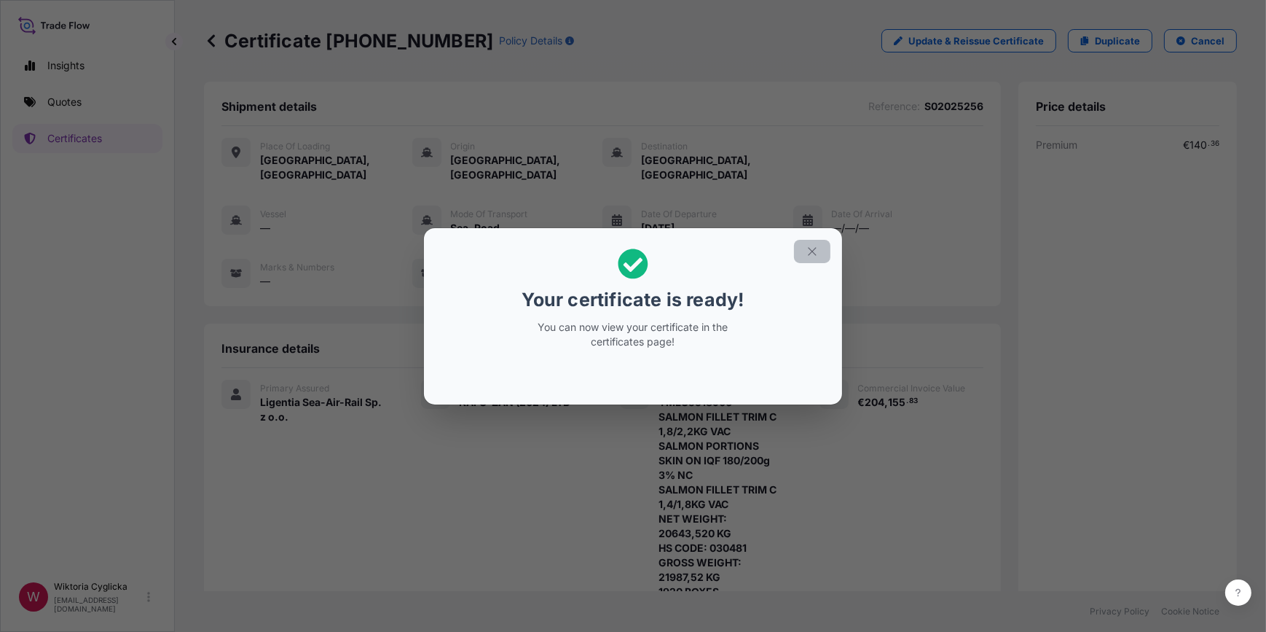
click at [811, 255] on icon "button" at bounding box center [812, 251] width 13 height 13
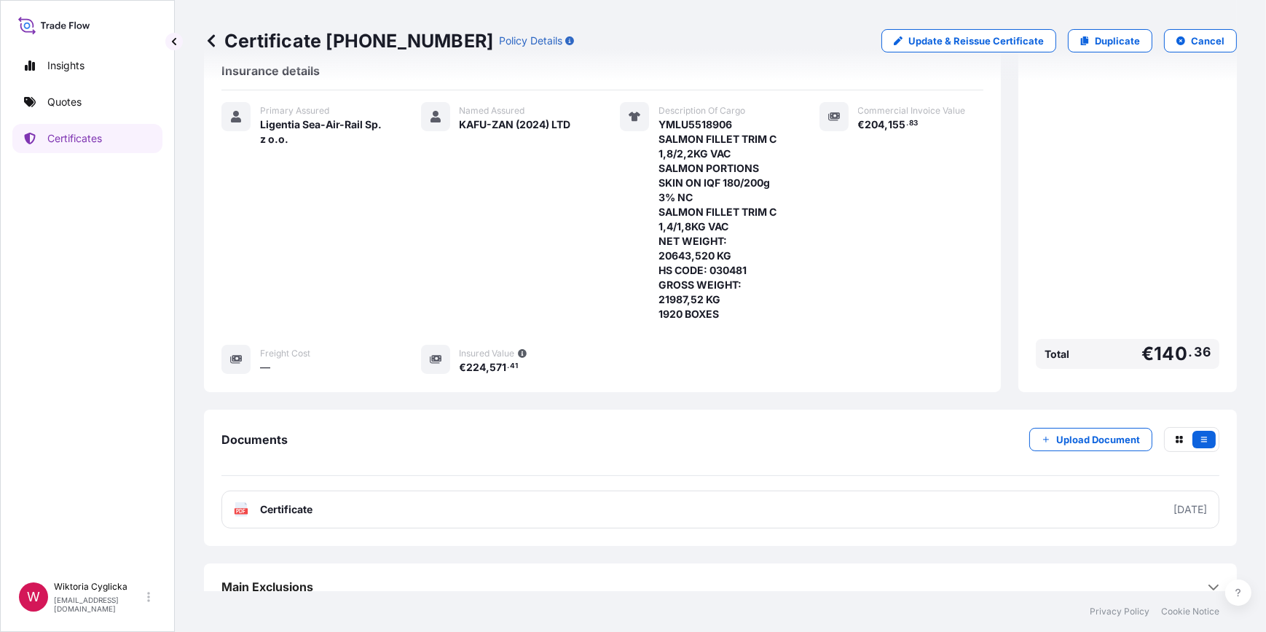
scroll to position [281, 0]
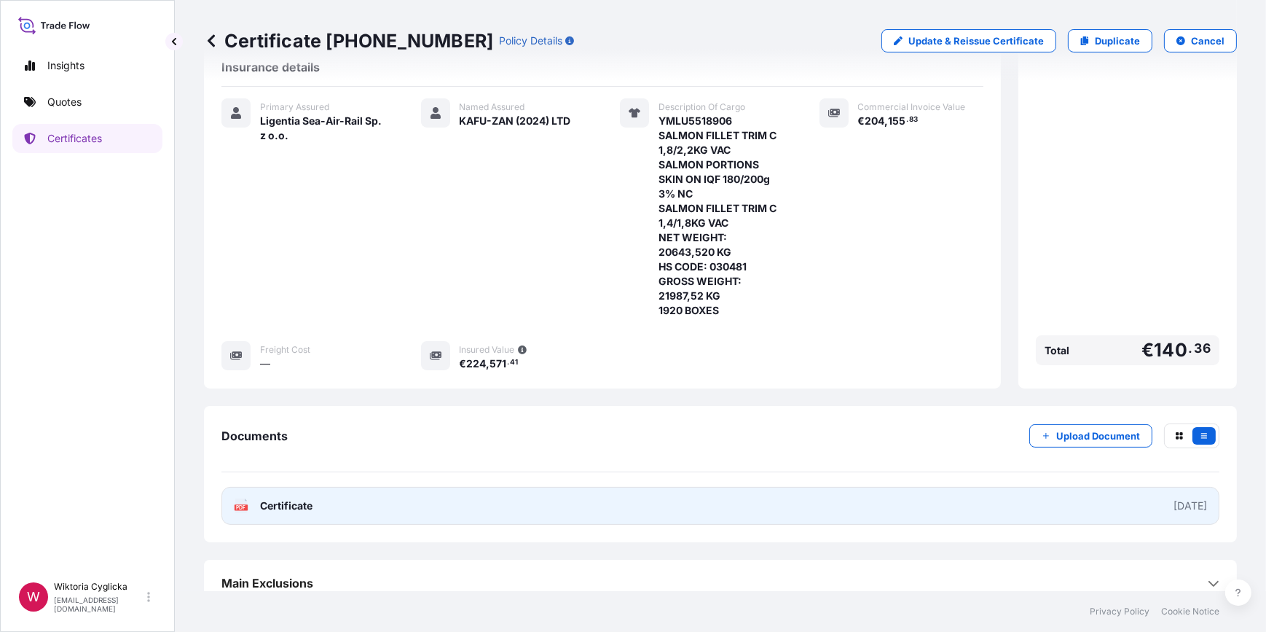
click at [724, 487] on link "PDF Certificate [DATE]" at bounding box center [721, 506] width 998 height 38
